Goal: Task Accomplishment & Management: Manage account settings

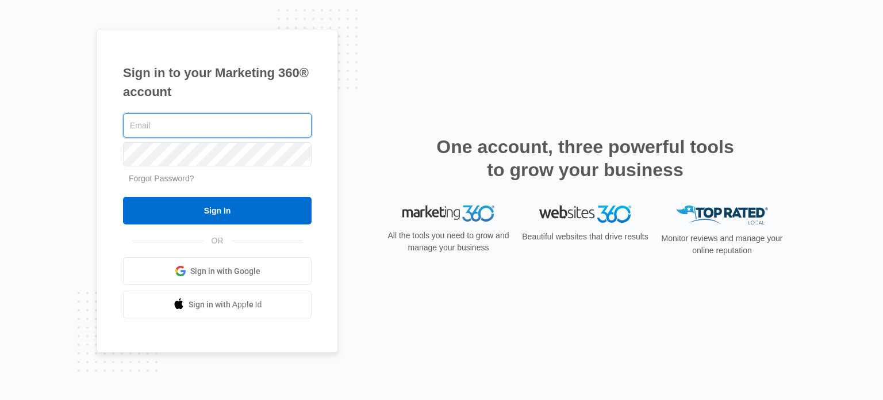
click at [216, 125] on input "text" at bounding box center [217, 125] width 189 height 24
type input "Ed@atmgateway.com"
click at [123, 197] on input "Sign In" at bounding box center [217, 211] width 189 height 28
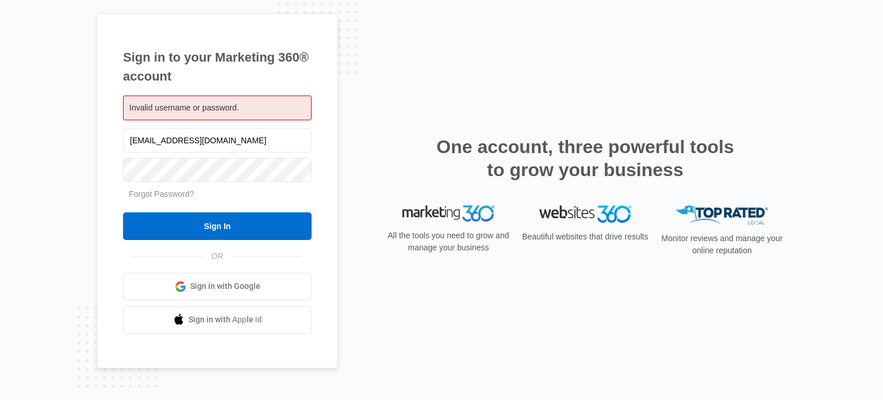
click at [256, 181] on div at bounding box center [217, 169] width 189 height 29
click at [123, 212] on input "Sign In" at bounding box center [217, 226] width 189 height 28
type input "[EMAIL_ADDRESS][DOMAIN_NAME]"
click at [123, 212] on input "Sign In" at bounding box center [217, 226] width 189 height 28
